Goal: Task Accomplishment & Management: Use online tool/utility

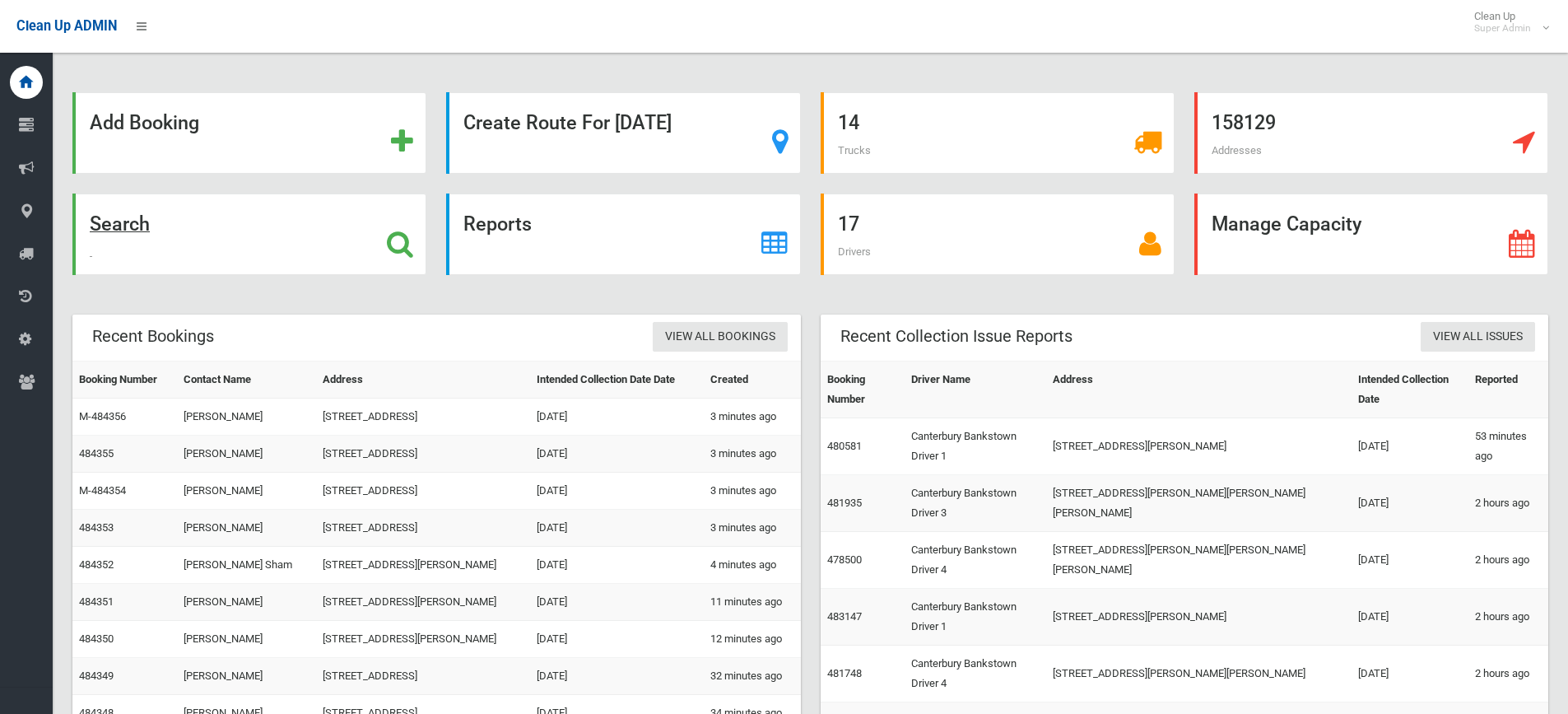
click at [408, 251] on icon at bounding box center [400, 244] width 26 height 28
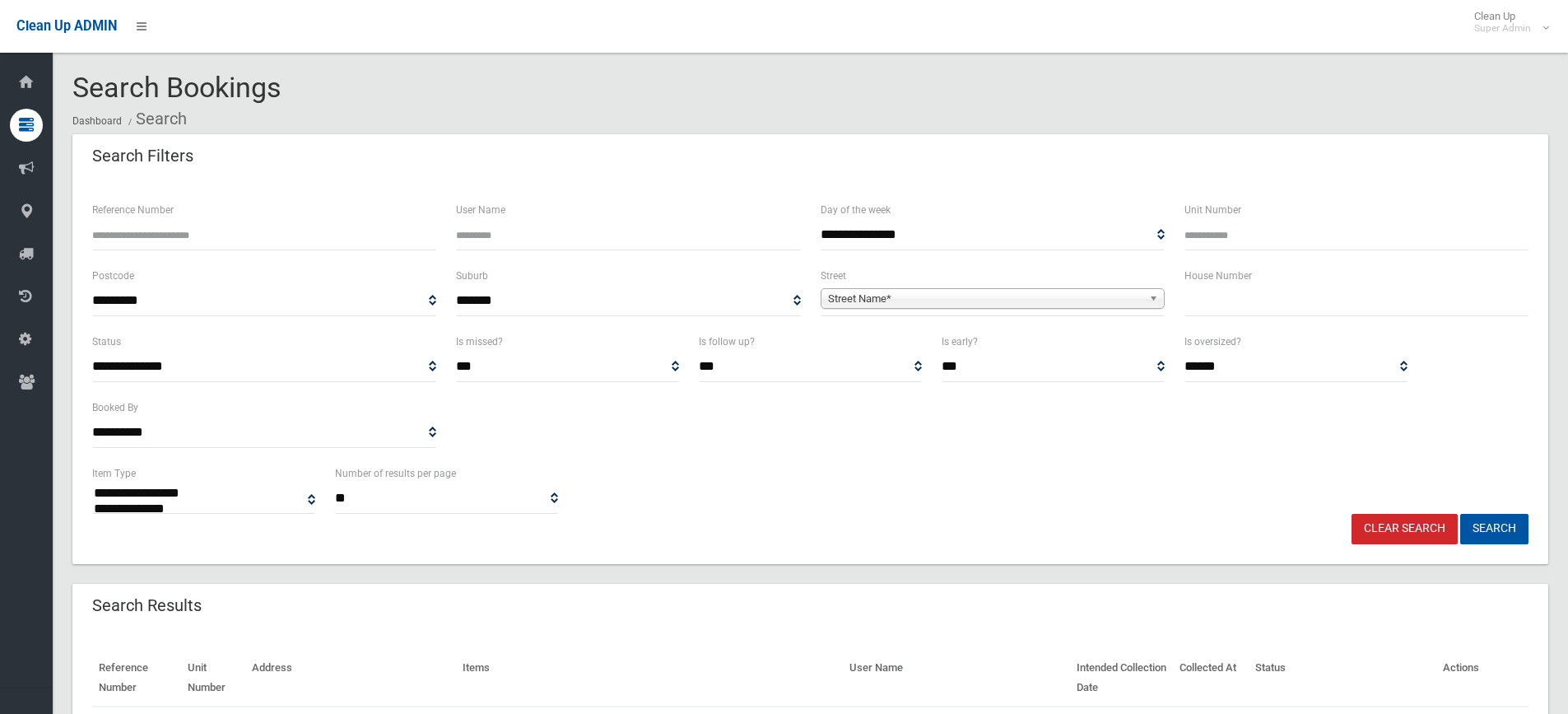
select select
click at [1269, 300] on input "text" at bounding box center [1356, 301] width 344 height 30
type input "**"
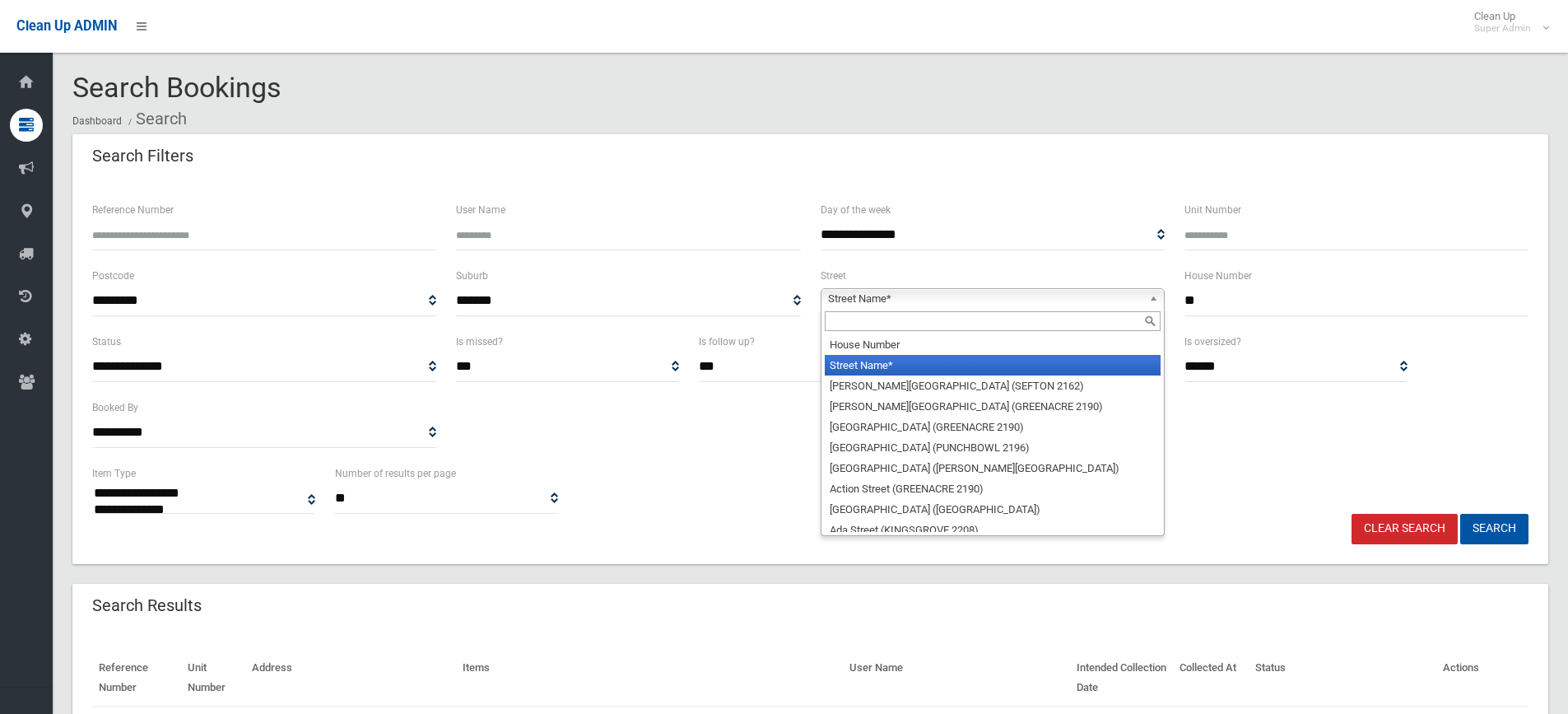
click at [918, 292] on span "Street Name*" at bounding box center [985, 298] width 314 height 20
click at [869, 318] on input "text" at bounding box center [993, 321] width 336 height 20
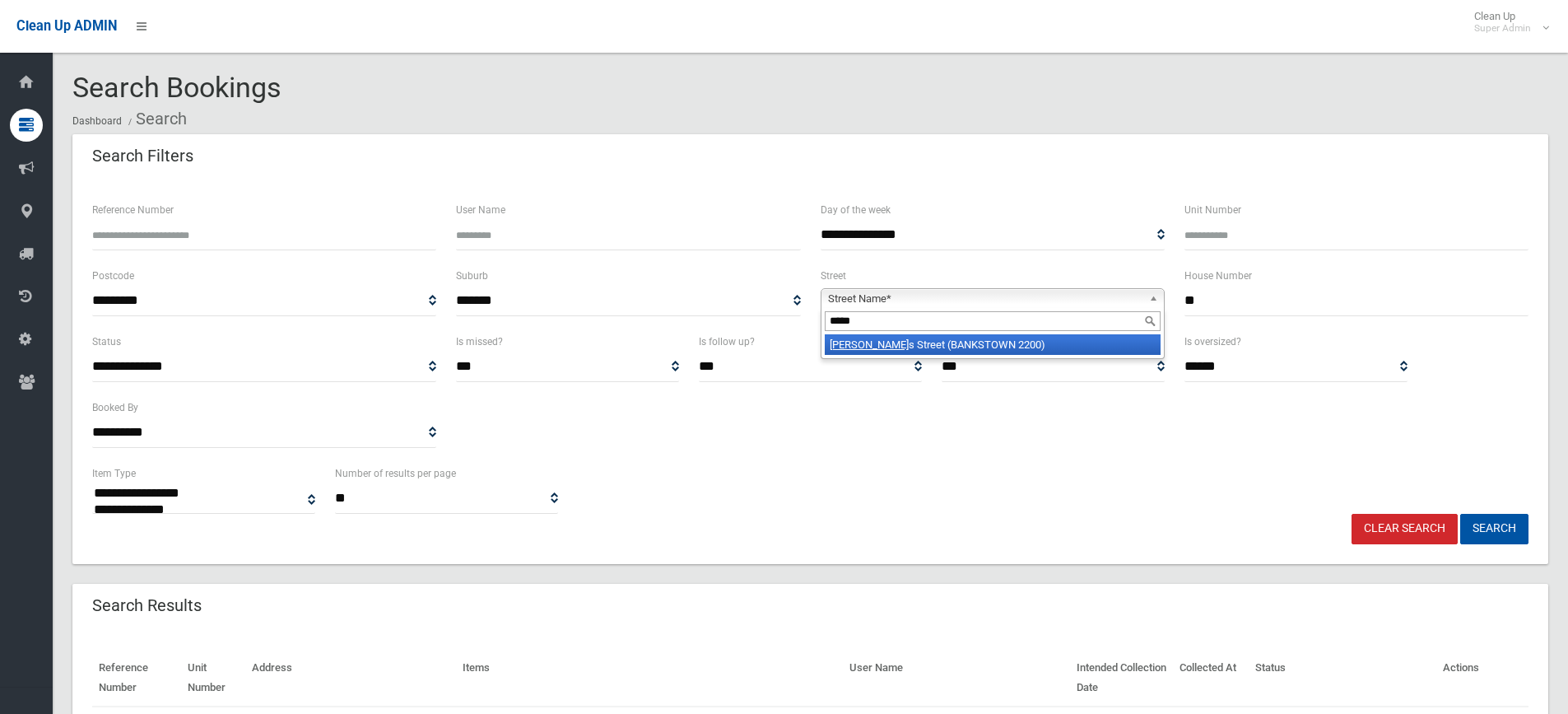
type input "*****"
click at [908, 346] on li "Jacob s Street (BANKSTOWN 2200)" at bounding box center [993, 345] width 336 height 21
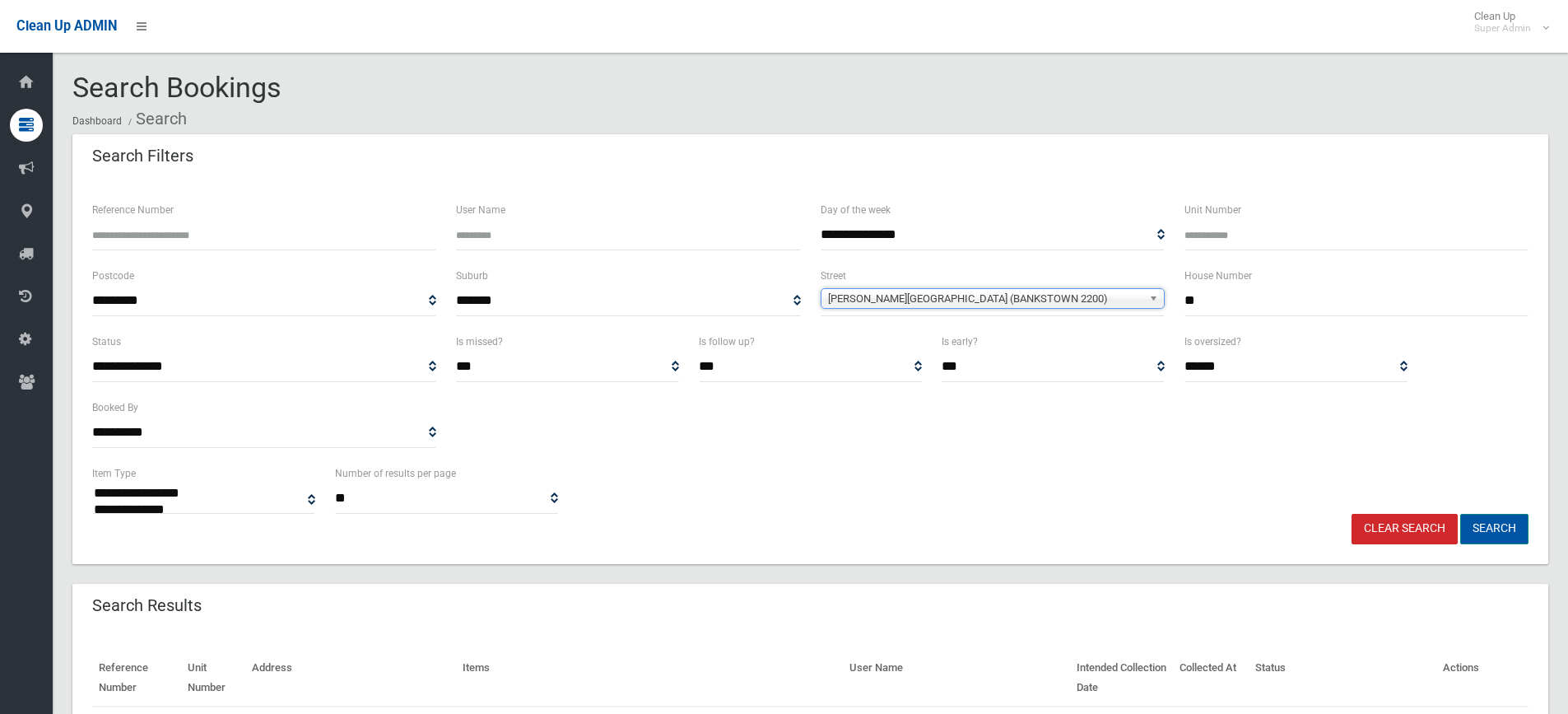
click at [1487, 528] on button "Search" at bounding box center [1494, 529] width 68 height 30
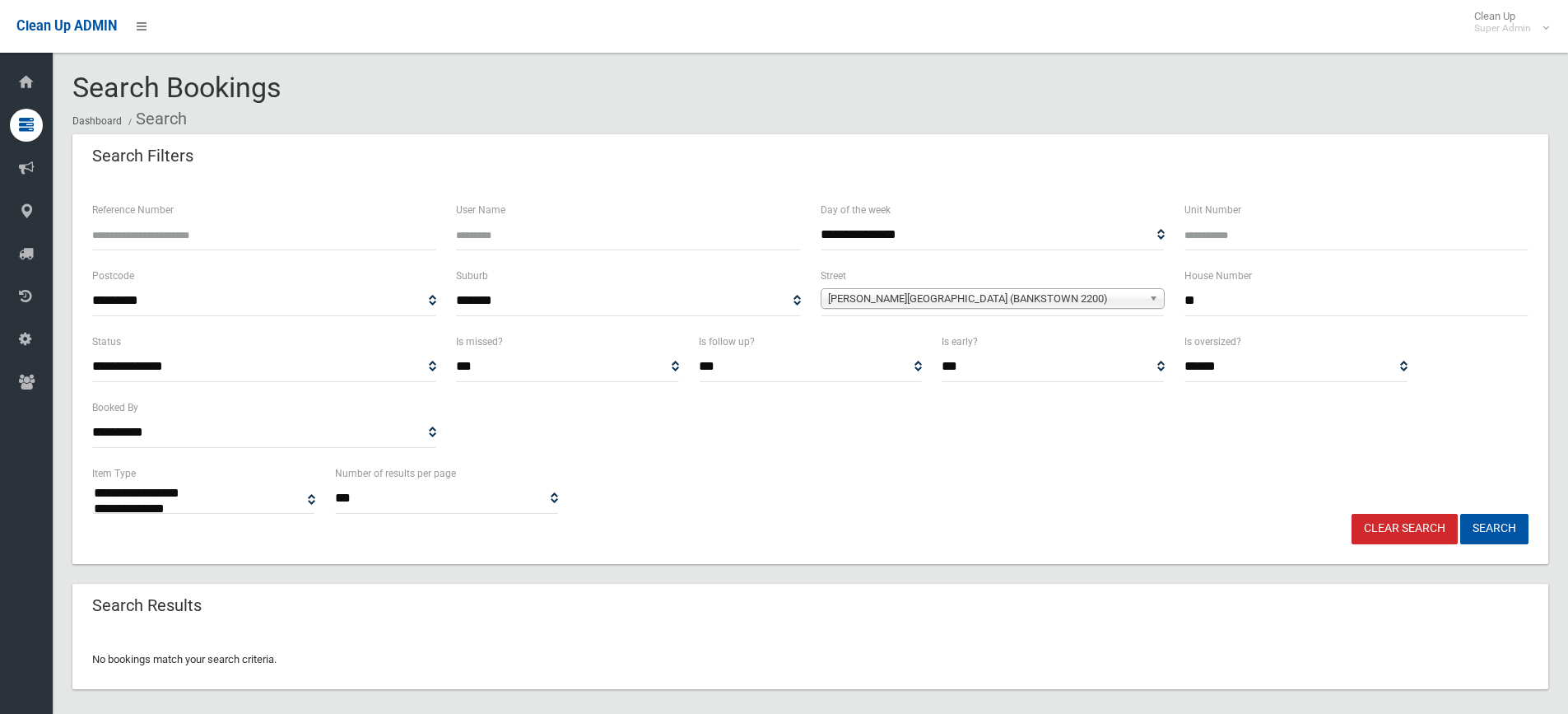
select select
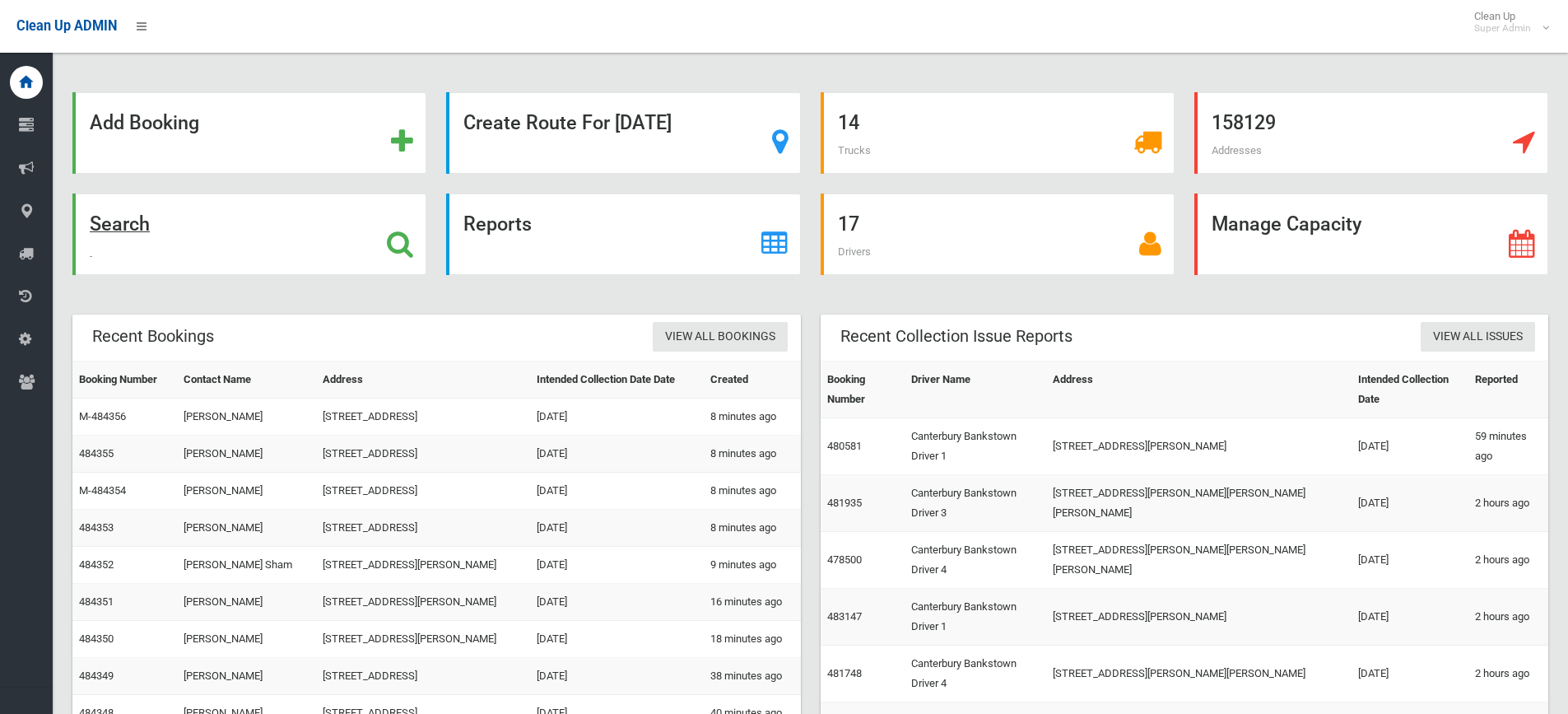
click at [391, 242] on icon at bounding box center [400, 244] width 26 height 28
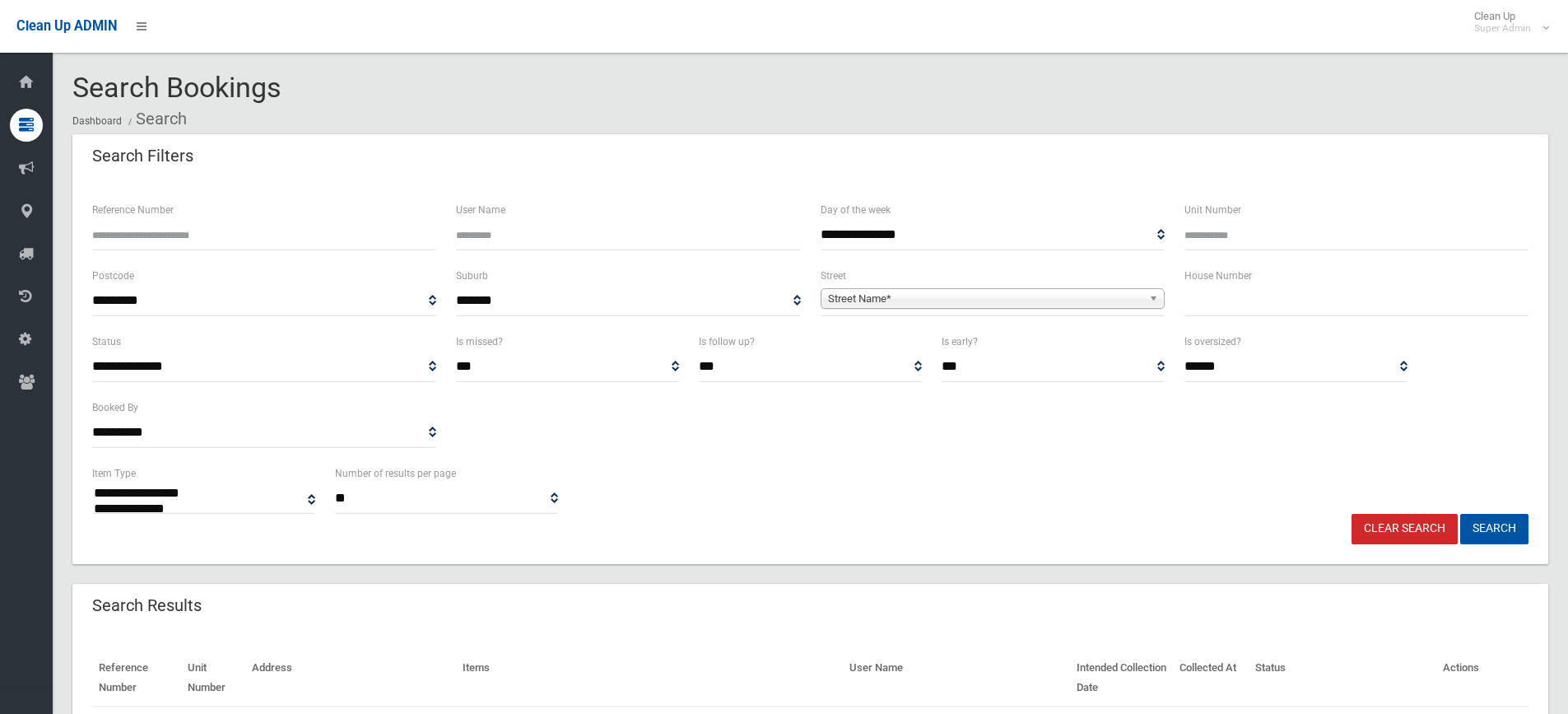
select select
click at [1241, 305] on input "text" at bounding box center [1356, 301] width 344 height 30
